Goal: Task Accomplishment & Management: Use online tool/utility

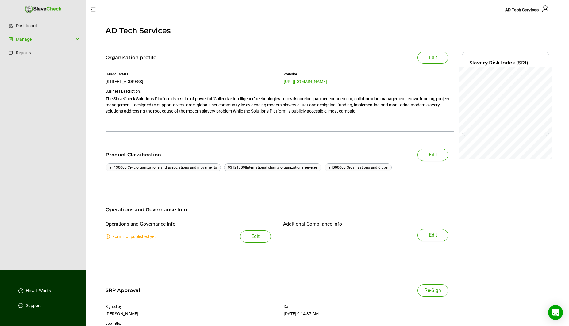
click at [130, 155] on div "Product Classification" at bounding box center [144, 154] width 78 height 7
click at [27, 39] on link "Manage" at bounding box center [45, 39] width 58 height 12
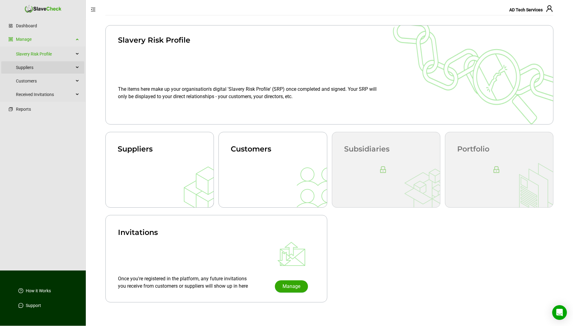
click at [42, 66] on span "Suppliers" at bounding box center [45, 67] width 58 height 12
click at [93, 8] on icon "menu-fold" at bounding box center [93, 10] width 4 height 4
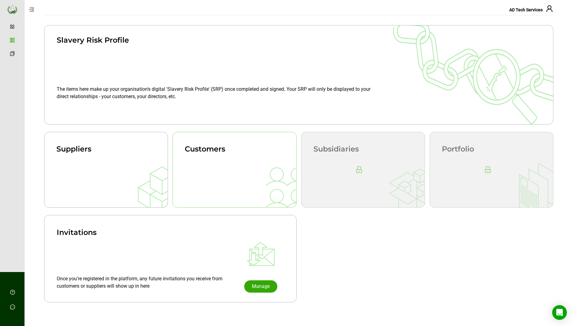
click at [234, 173] on div at bounding box center [235, 170] width 124 height 76
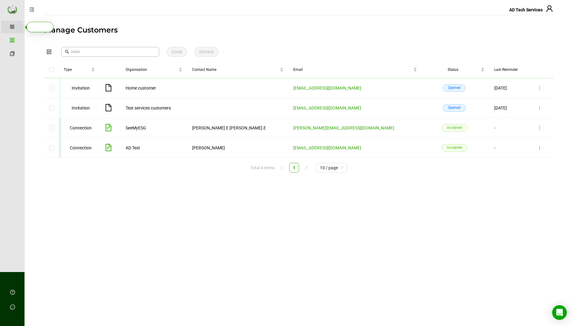
click at [18, 25] on link "Dashboard" at bounding box center [28, 27] width 21 height 5
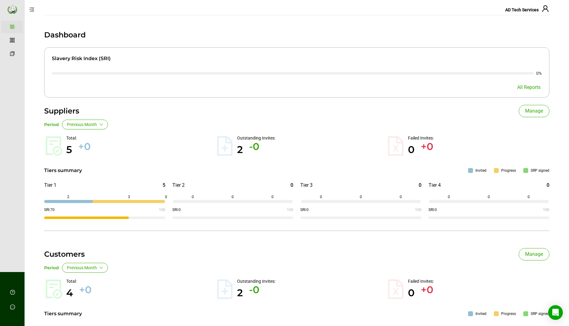
click at [32, 10] on icon "menu-unfold" at bounding box center [31, 9] width 5 height 5
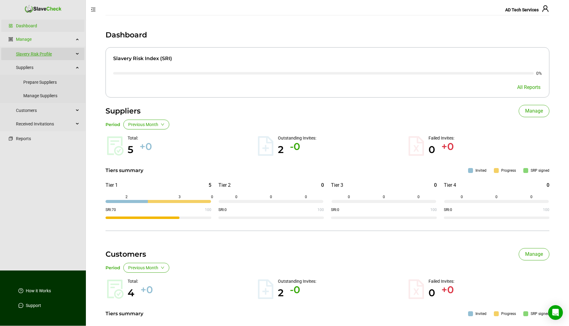
click at [42, 54] on link "Slavery Risk Profile" at bounding box center [45, 54] width 58 height 12
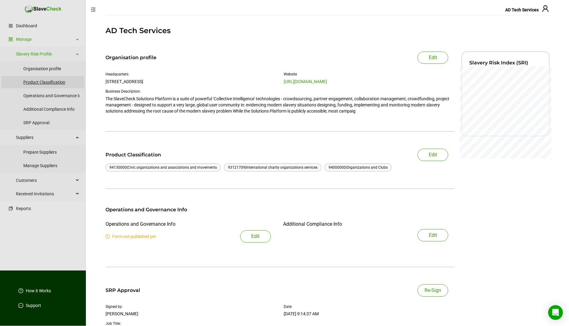
click at [51, 78] on link "Product Classification" at bounding box center [51, 82] width 56 height 12
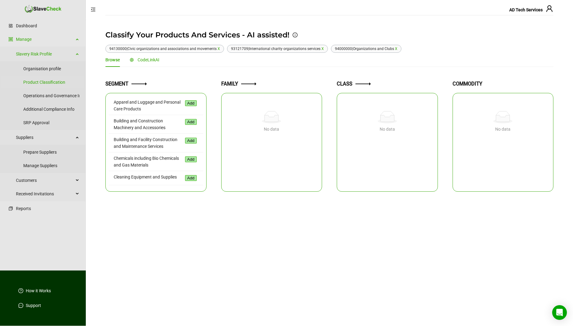
click at [150, 60] on span "CodeLinkAI" at bounding box center [149, 59] width 22 height 5
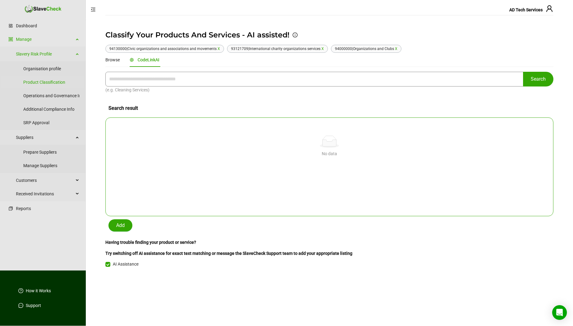
click at [153, 82] on input "text" at bounding box center [314, 79] width 418 height 15
click at [35, 292] on link "How it Works" at bounding box center [38, 291] width 25 height 6
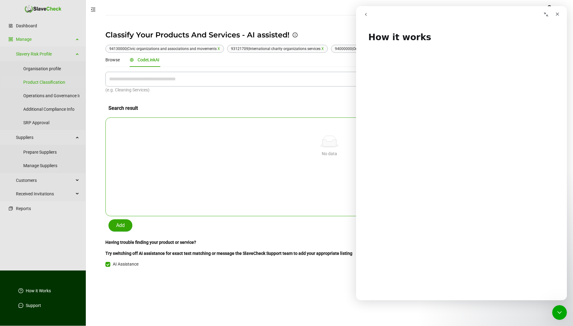
click at [152, 95] on div "Search result" at bounding box center [329, 105] width 448 height 24
click at [112, 60] on div "Browse" at bounding box center [112, 59] width 14 height 7
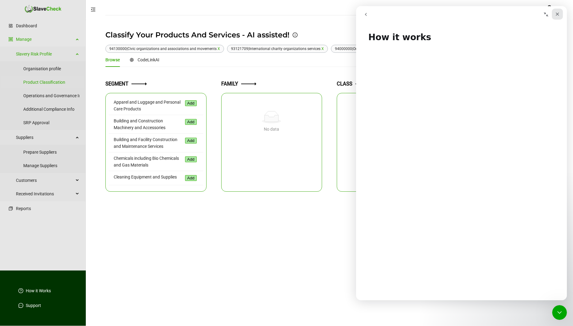
click at [559, 13] on icon "Close" at bounding box center [557, 14] width 3 height 3
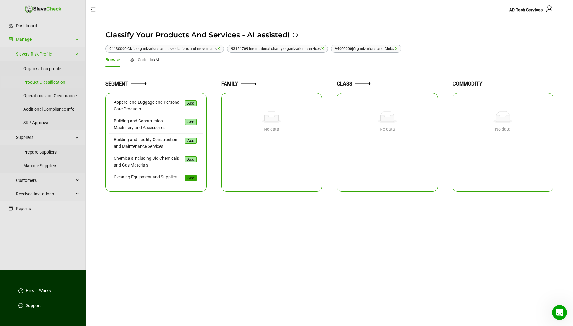
click at [185, 181] on button "Add" at bounding box center [191, 178] width 12 height 6
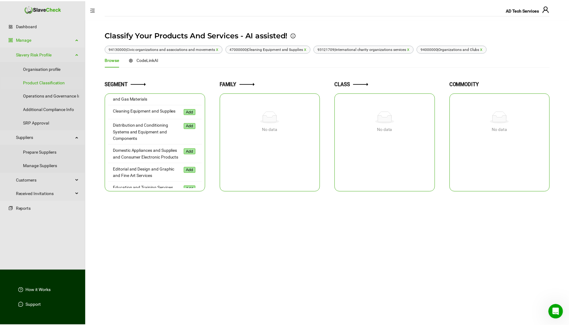
scroll to position [67, 0]
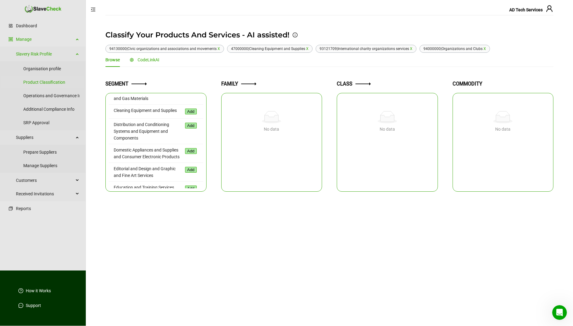
click at [149, 60] on span "CodeLinkAI" at bounding box center [149, 59] width 22 height 5
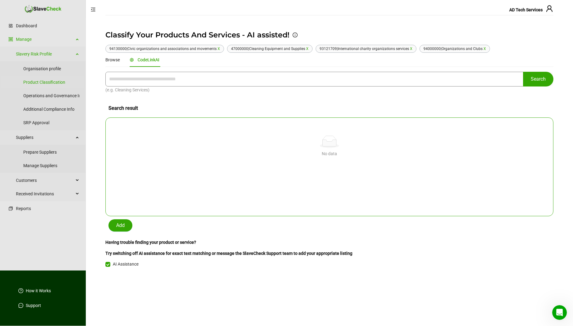
click at [146, 80] on input "text" at bounding box center [314, 79] width 418 height 15
click at [44, 95] on link "Operations and Governance Info" at bounding box center [54, 96] width 62 height 12
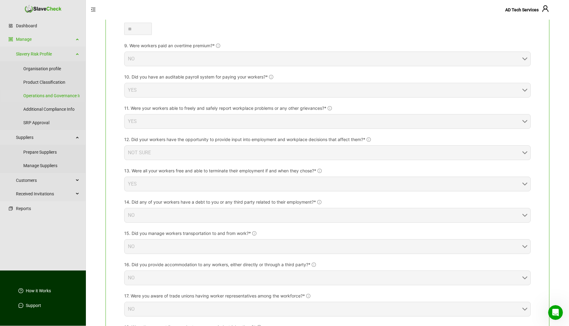
scroll to position [456, 0]
